Goal: Browse casually

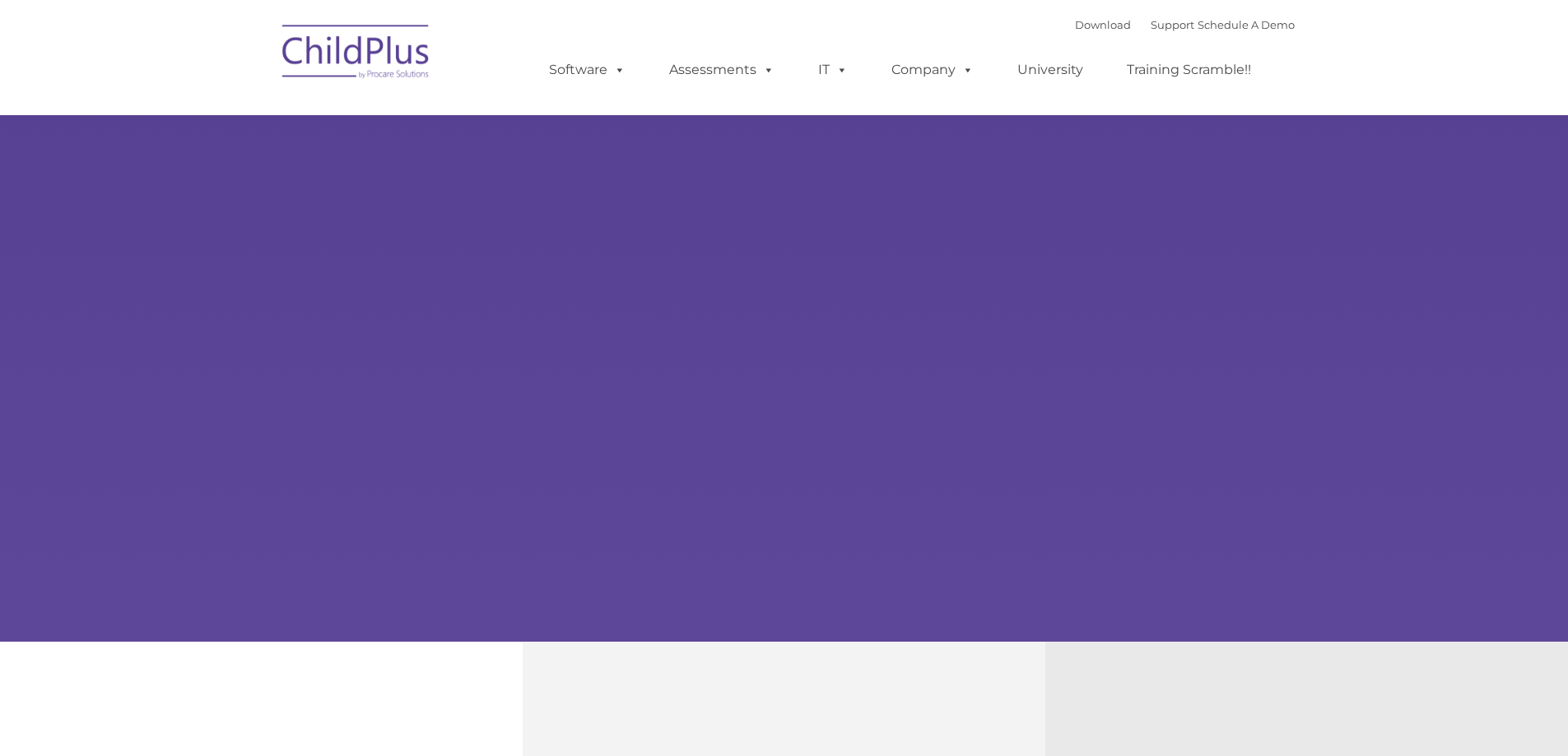
type input ""
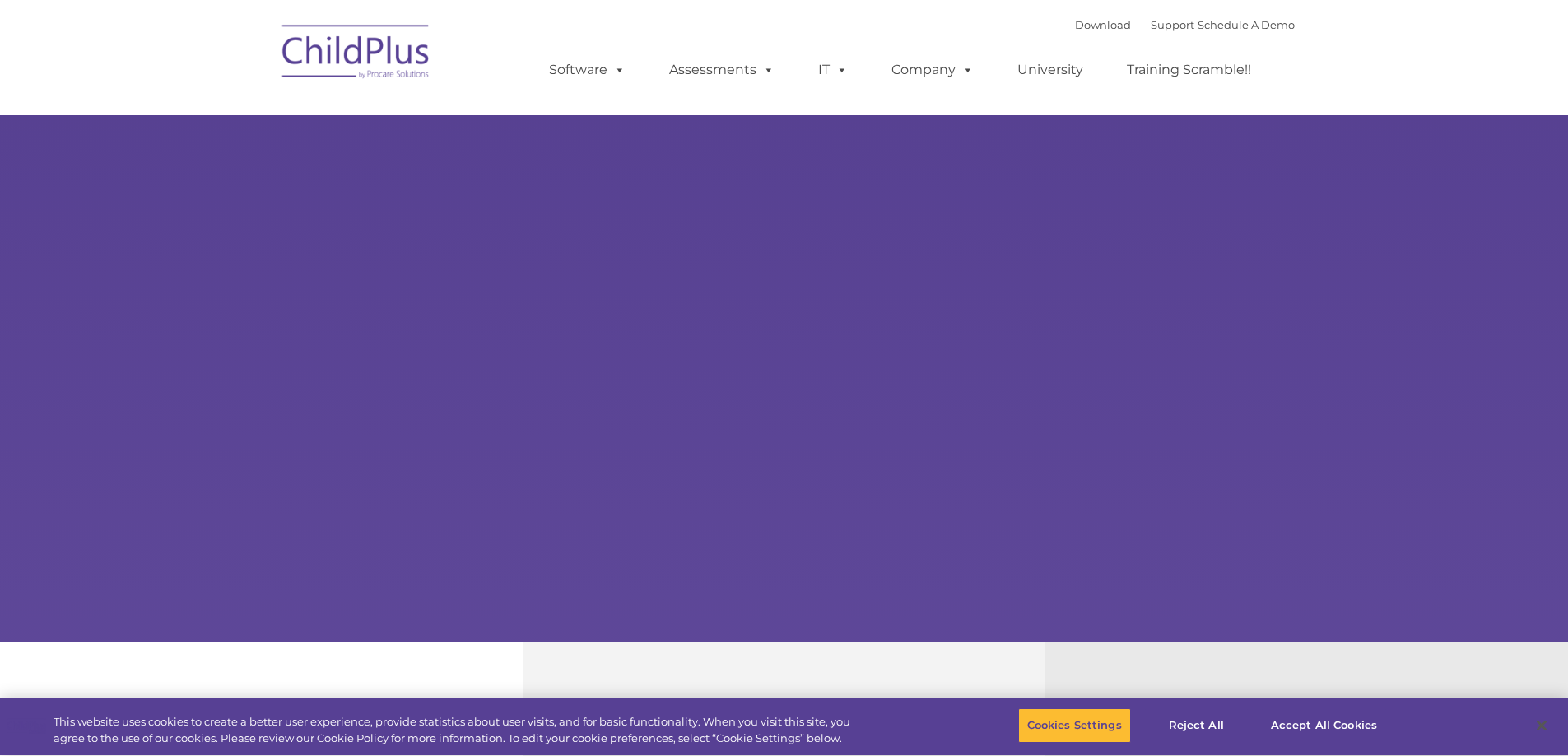
select select "MEDIUM"
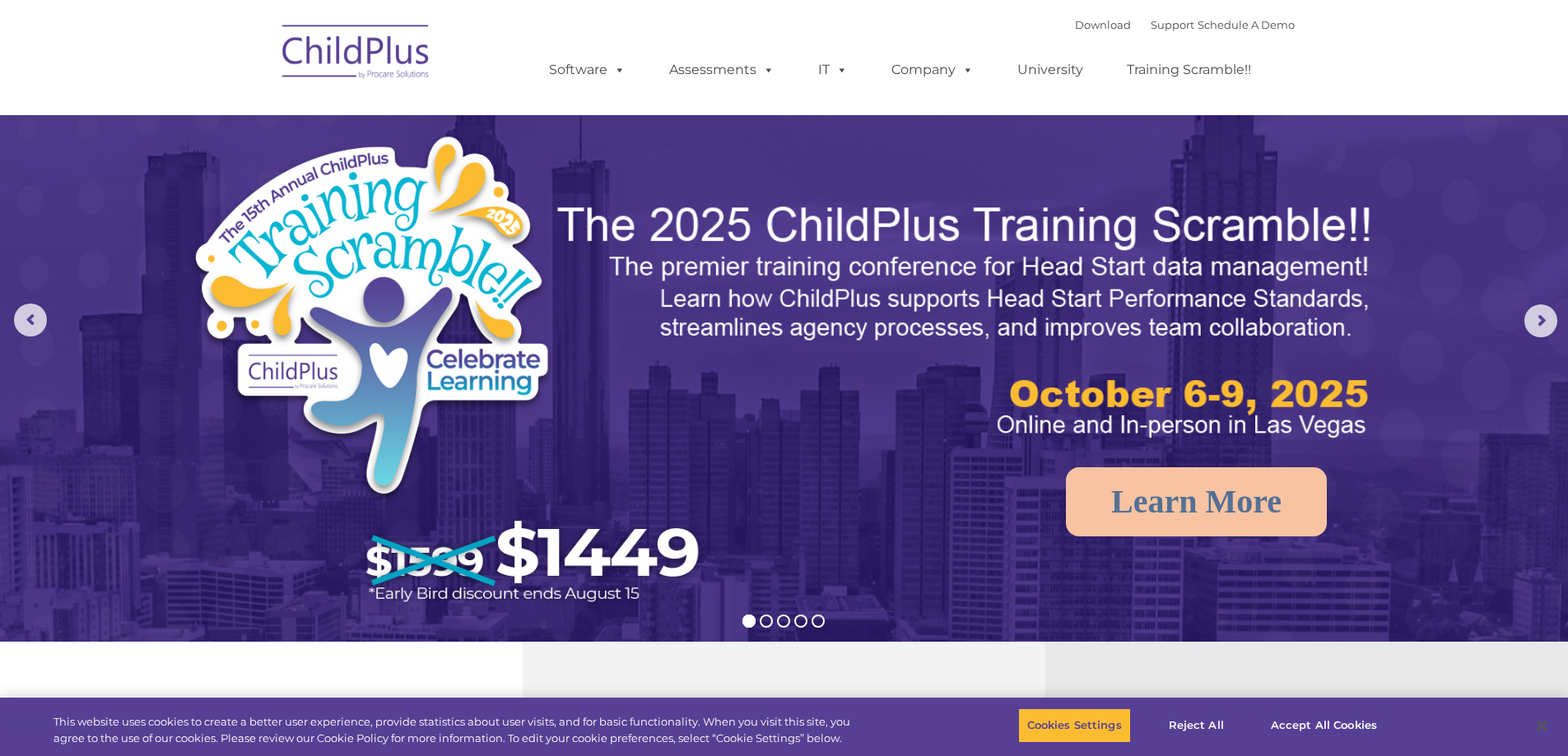
click at [363, 53] on img at bounding box center [356, 54] width 165 height 82
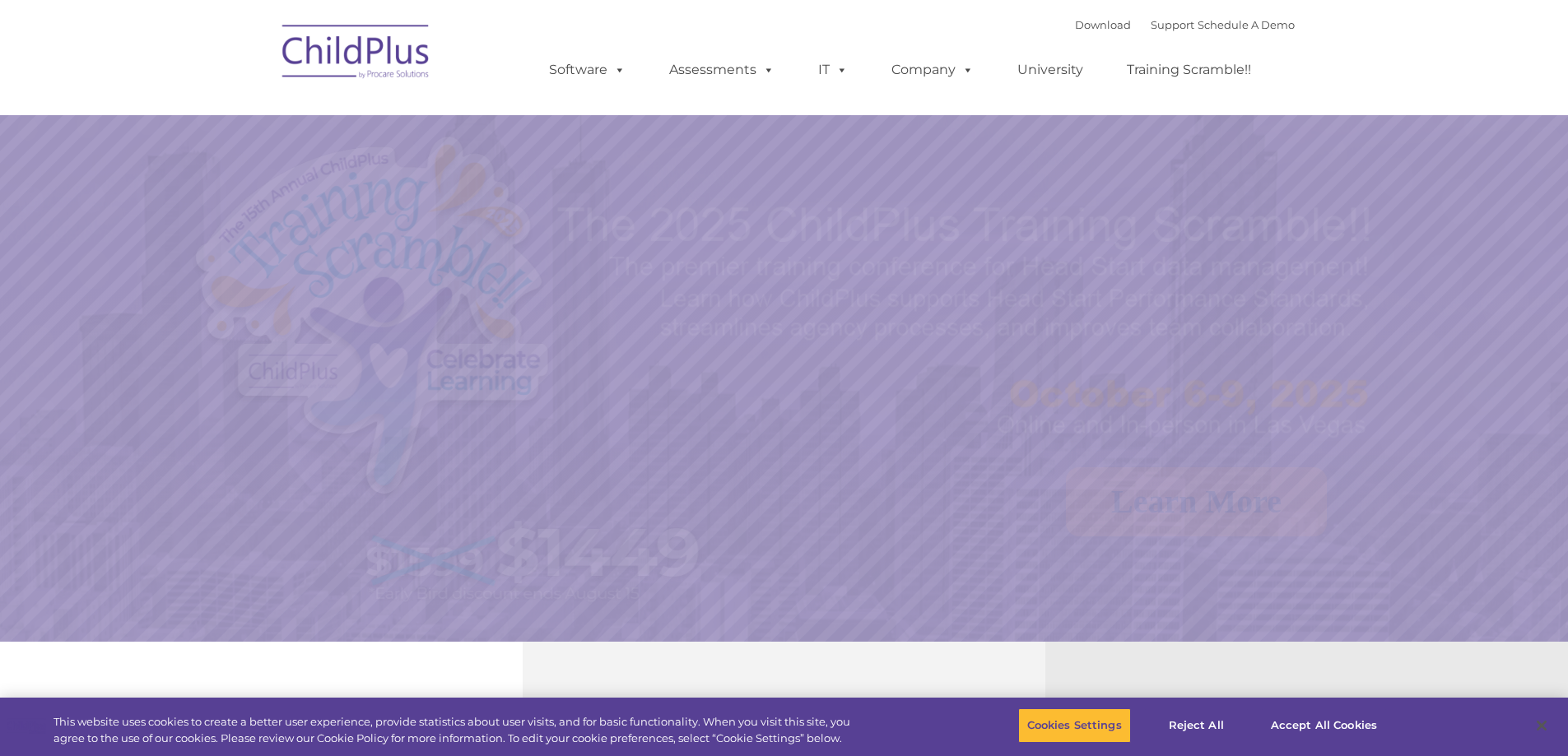
select select "MEDIUM"
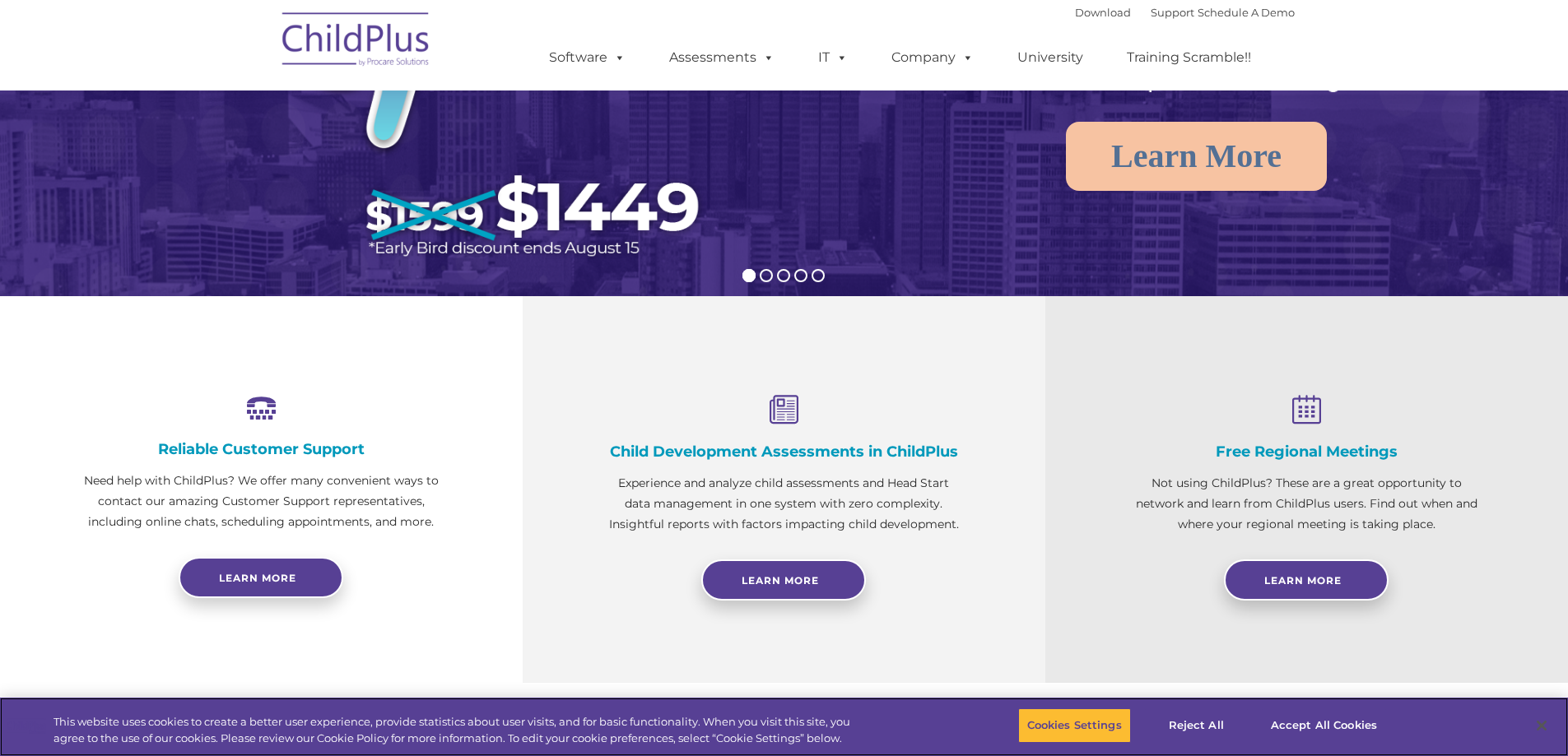
scroll to position [349, 0]
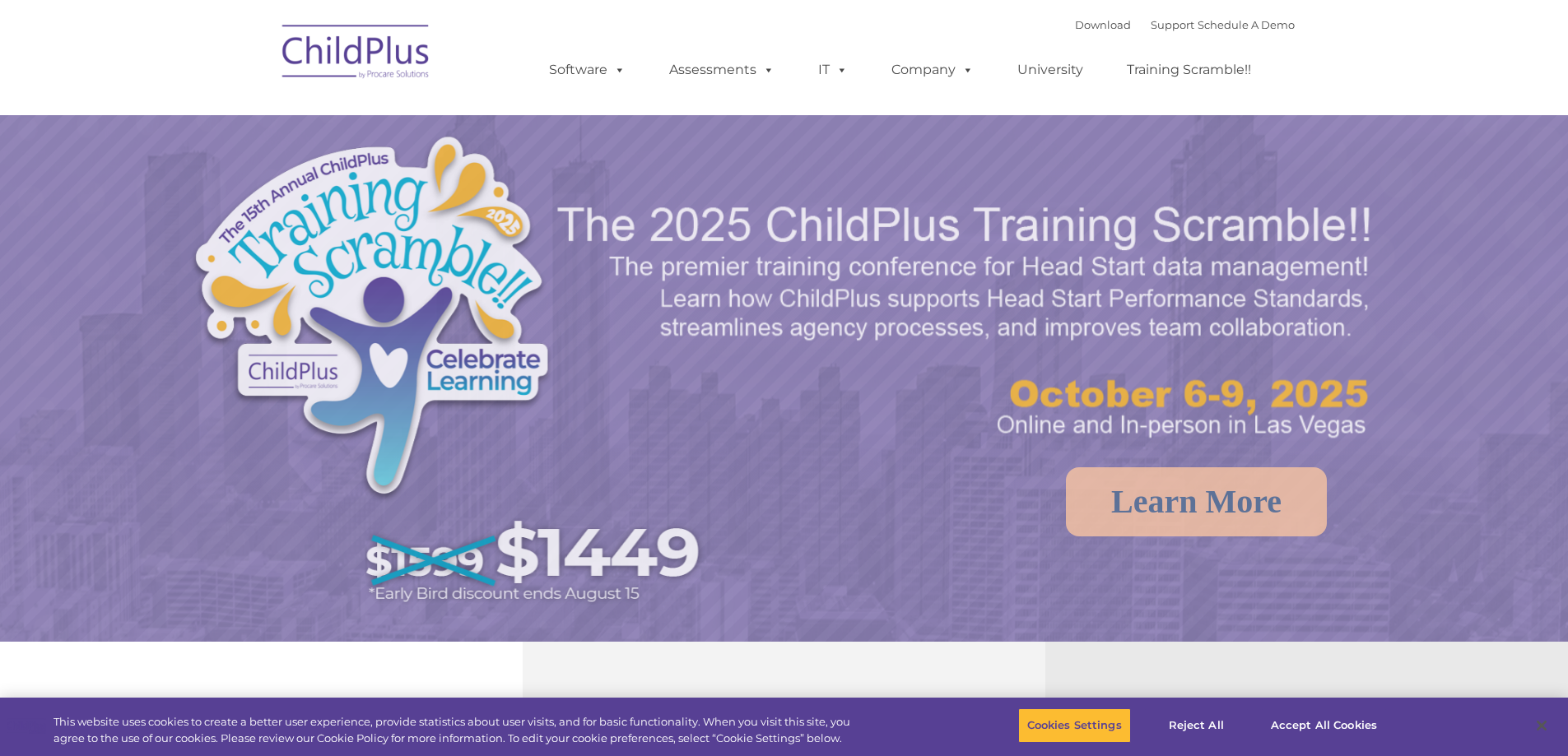
select select "MEDIUM"
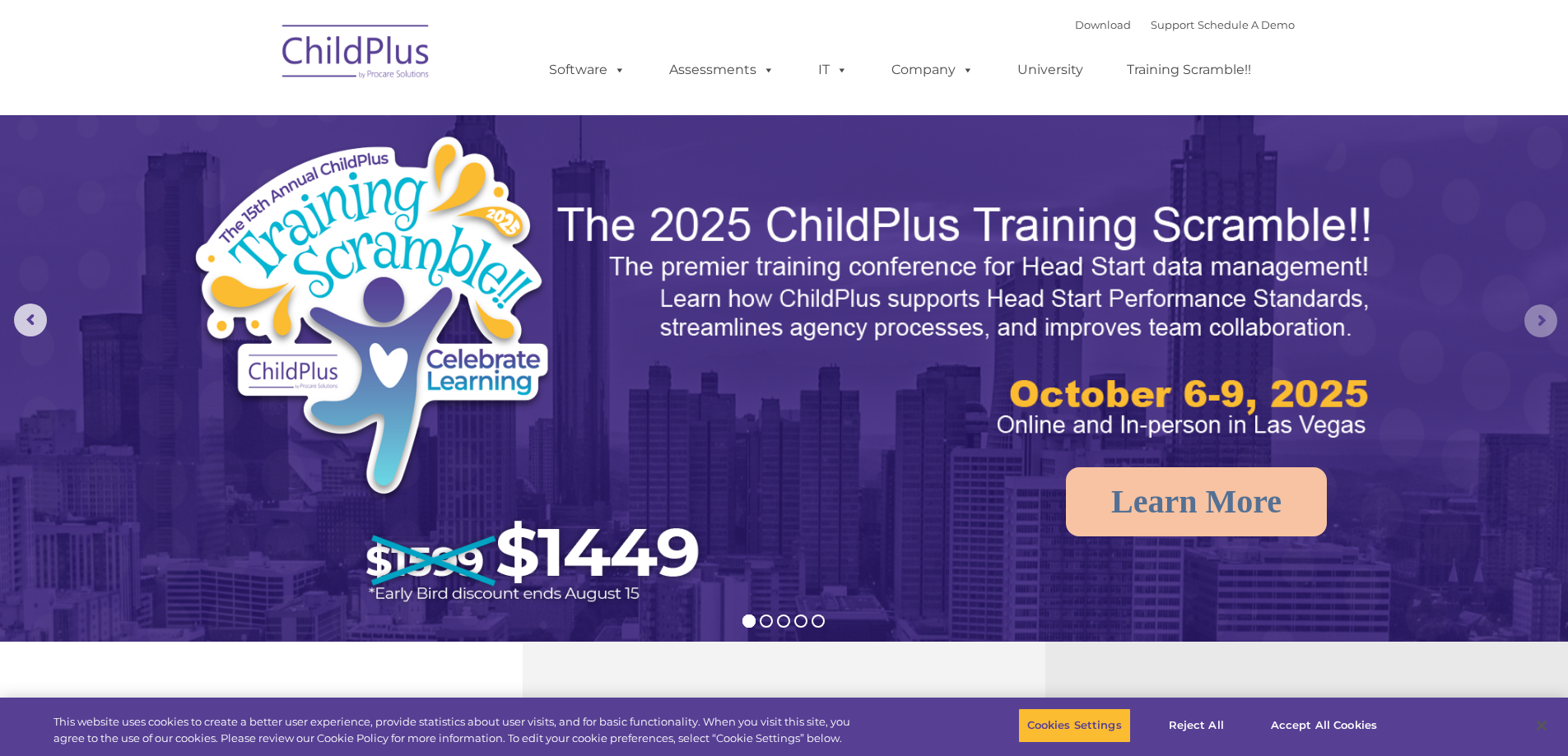
click at [1542, 320] on rs-arrow at bounding box center [1541, 321] width 33 height 33
